Goal: Information Seeking & Learning: Learn about a topic

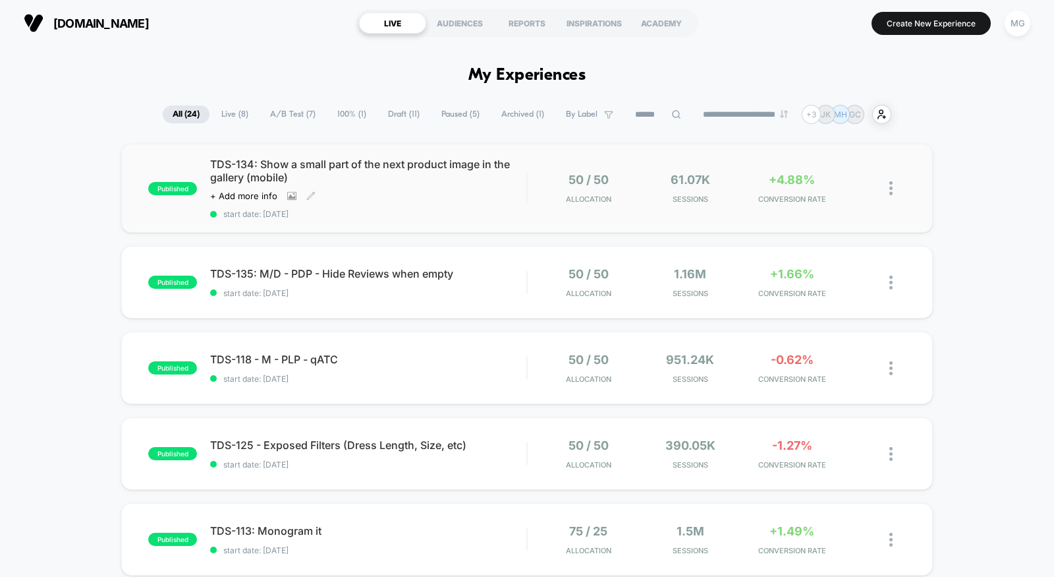
click at [500, 196] on div "TDS-134: Show a small part of the next product image in the gallery (mobile) Cl…" at bounding box center [368, 188] width 316 height 61
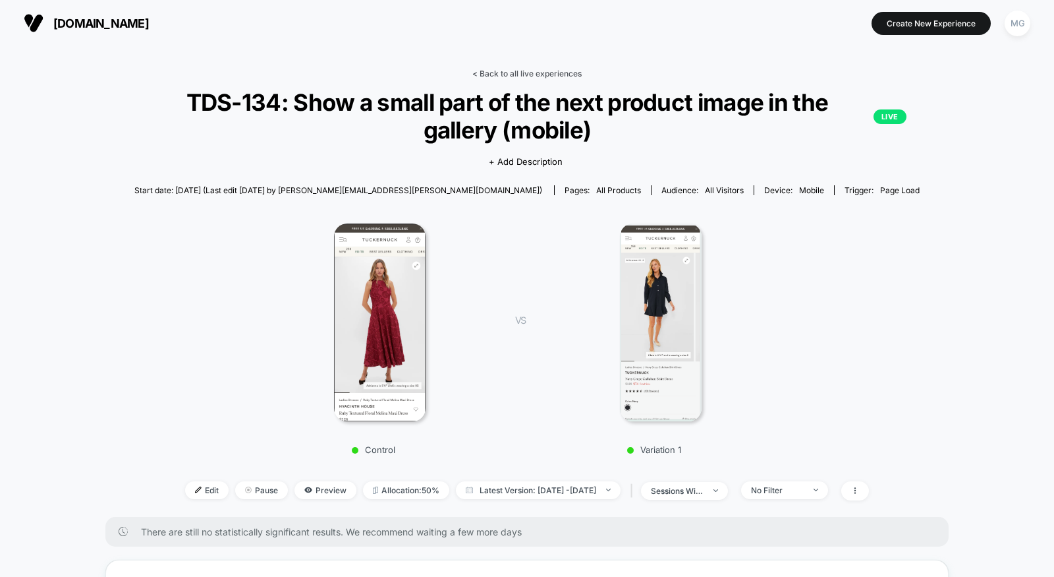
click at [519, 72] on link "< Back to all live experiences" at bounding box center [527, 74] width 109 height 10
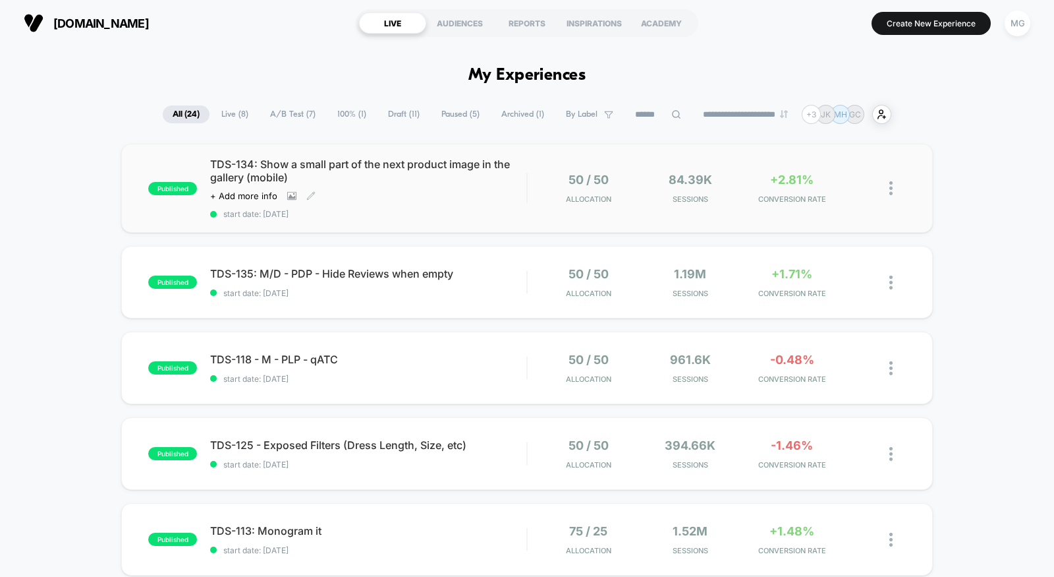
click at [418, 197] on div "Click to view images Click to edit experience details + Add more info" at bounding box center [320, 195] width 221 height 11
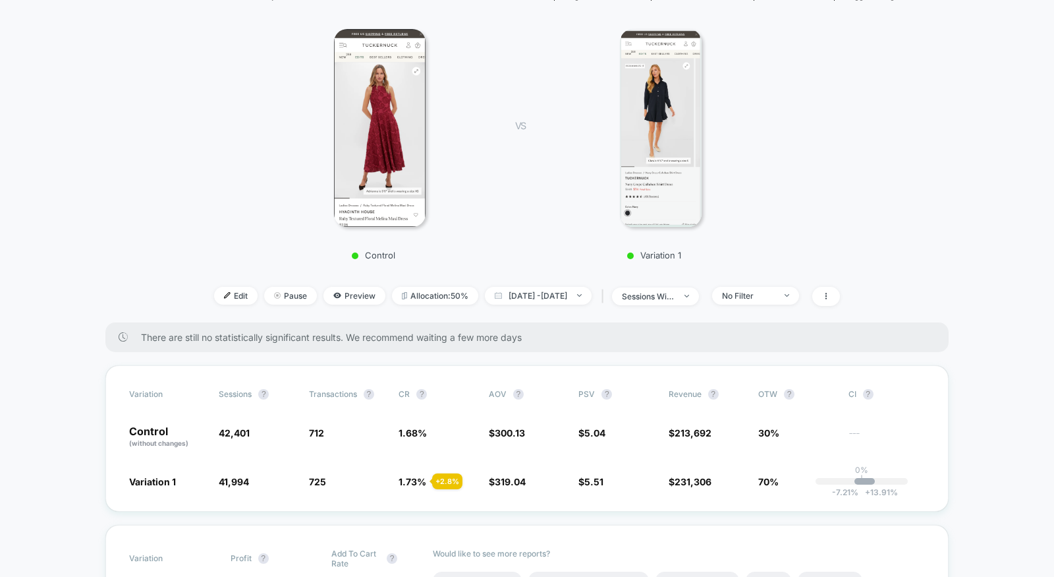
scroll to position [246, 0]
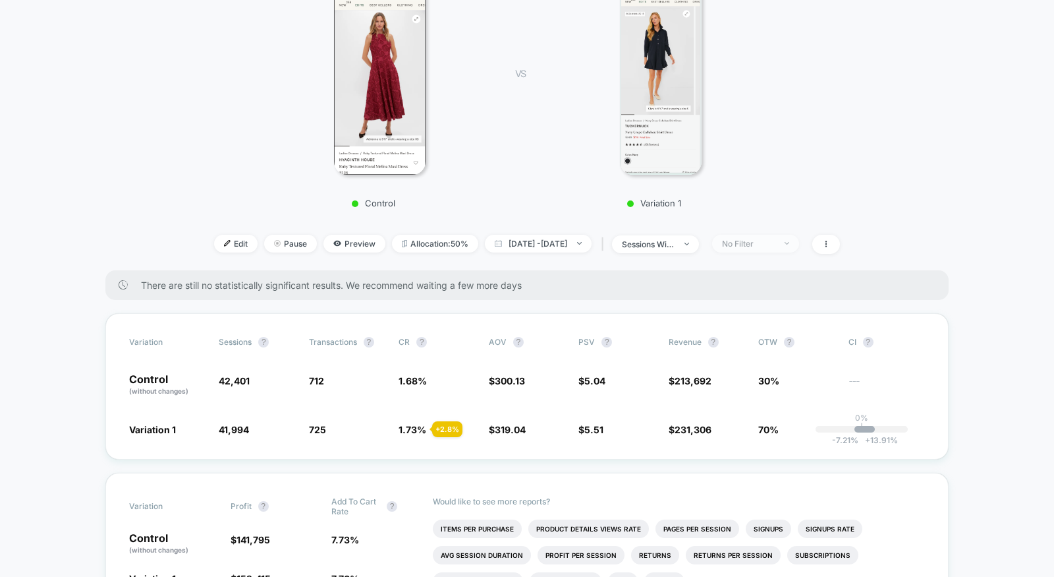
click at [799, 241] on span "No Filter" at bounding box center [755, 244] width 87 height 18
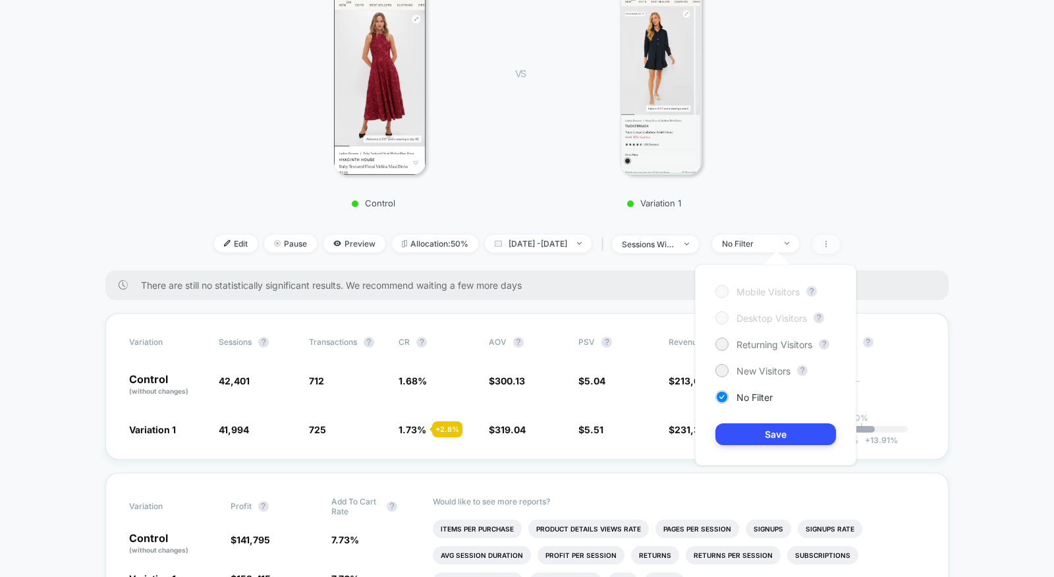
click at [830, 243] on icon at bounding box center [826, 244] width 8 height 8
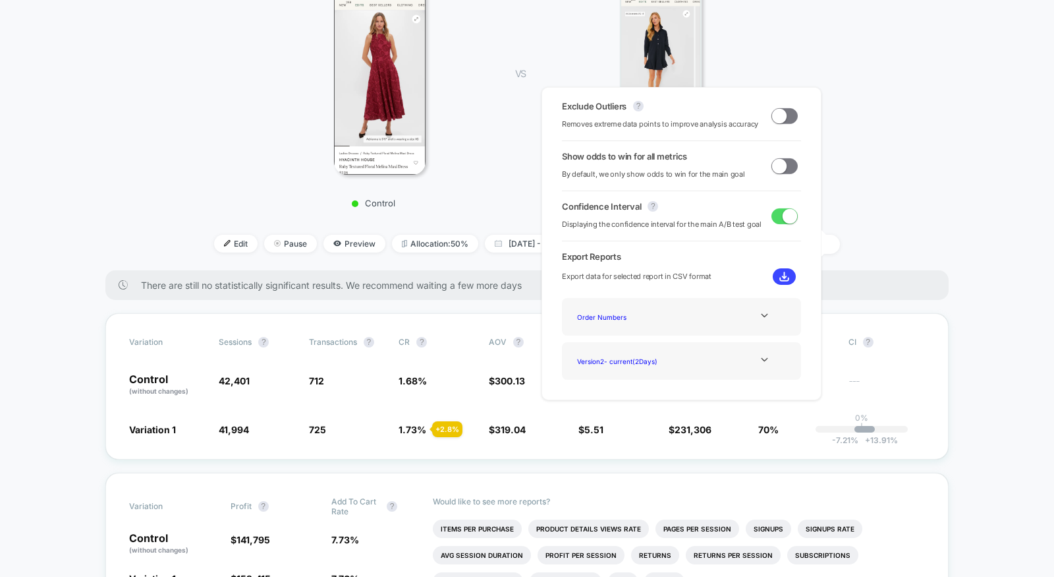
click at [782, 115] on span at bounding box center [785, 116] width 26 height 16
click at [784, 183] on div "Exclude Outliers ? Removes extreme data points to improve analysis accuracy Sho…" at bounding box center [682, 243] width 280 height 313
click at [784, 171] on span at bounding box center [785, 166] width 26 height 16
click at [613, 434] on div "Variation Sessions ? Transactions ? CR ? AOV ? PSV ? Revenue ? OTW ? CI ? Contr…" at bounding box center [527, 386] width 844 height 146
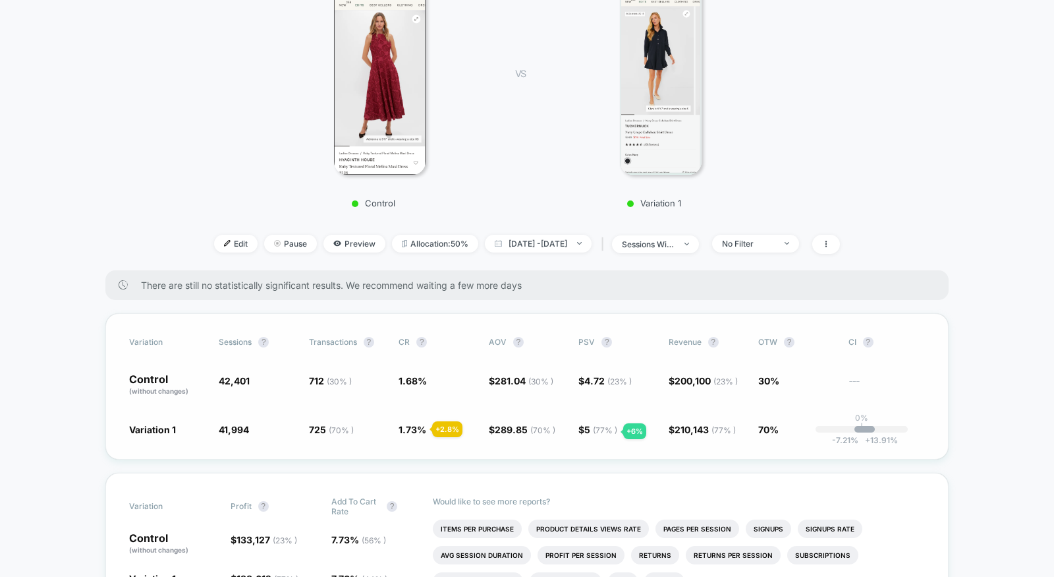
click at [608, 431] on span "( 77 % )" at bounding box center [605, 430] width 24 height 10
click at [613, 448] on div "Variation Sessions ? Transactions ? CR ? AOV ? PSV ? Revenue ? OTW ? CI ? Contr…" at bounding box center [527, 386] width 844 height 146
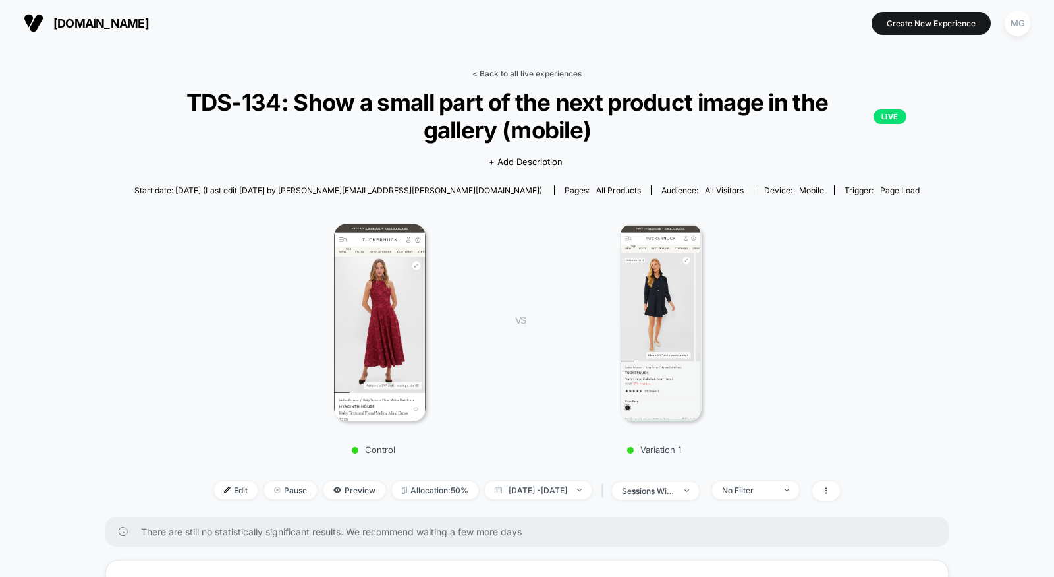
click at [513, 69] on link "< Back to all live experiences" at bounding box center [527, 74] width 109 height 10
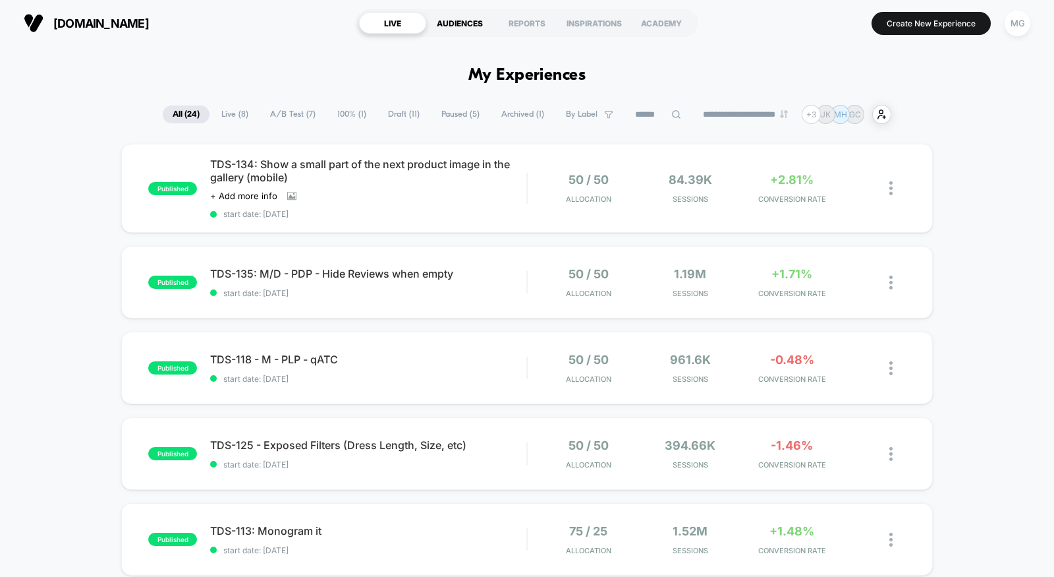
click at [477, 24] on div "AUDIENCES" at bounding box center [459, 23] width 67 height 21
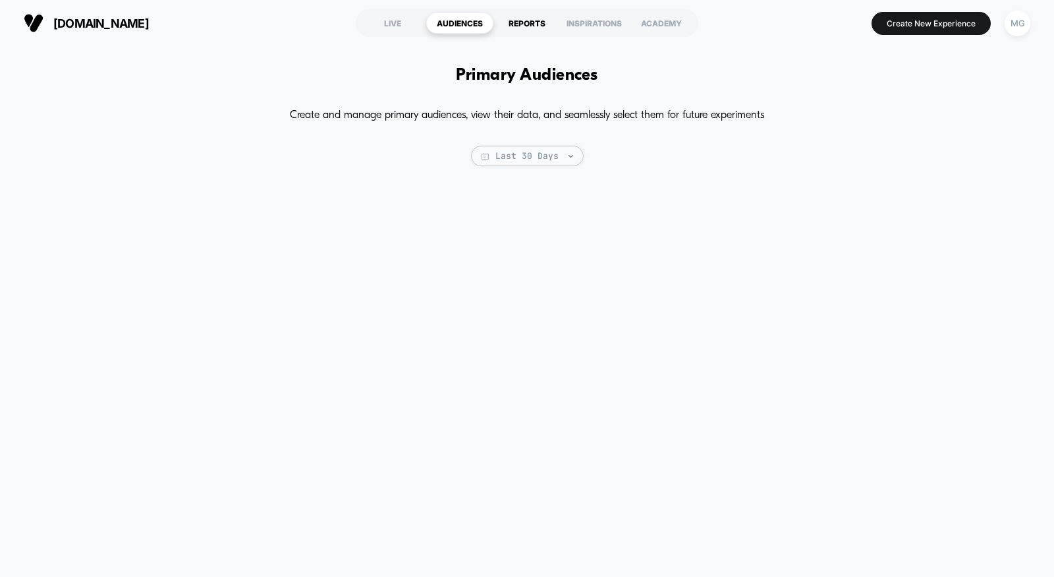
click at [509, 22] on div "REPORTS" at bounding box center [527, 23] width 67 height 21
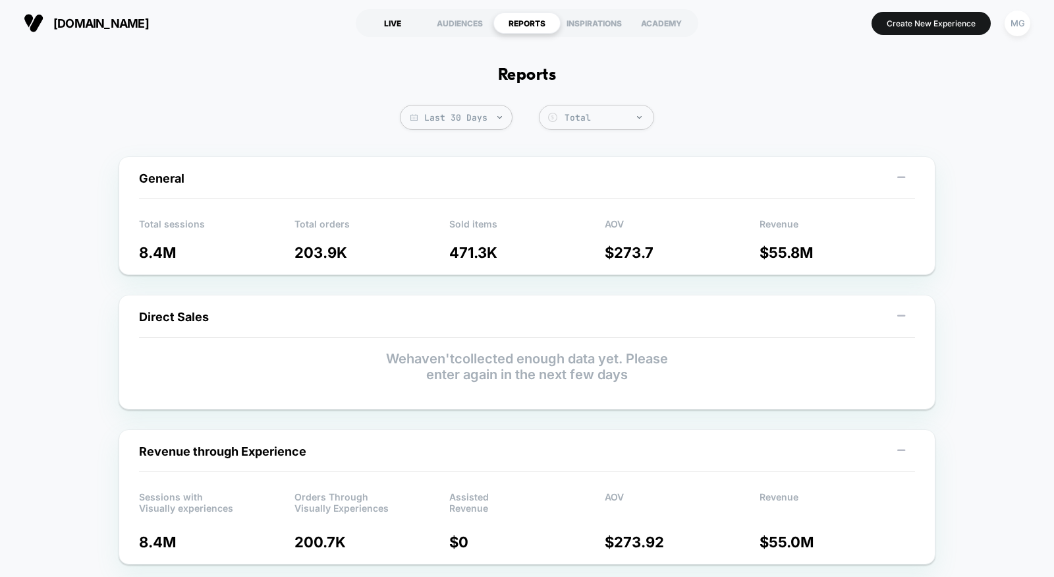
click at [398, 22] on div "LIVE" at bounding box center [392, 23] width 67 height 21
